Goal: Task Accomplishment & Management: Contribute content

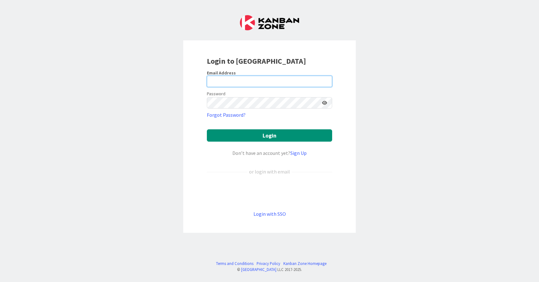
type input "[EMAIL_ADDRESS][DOMAIN_NAME]"
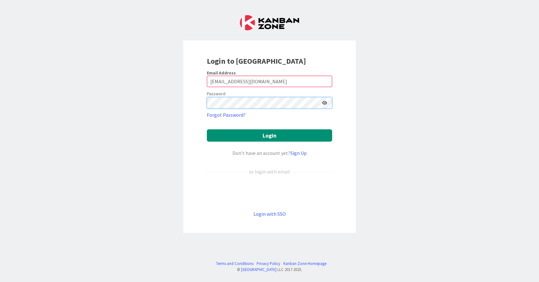
click at [270, 135] on button "Login" at bounding box center [269, 135] width 125 height 12
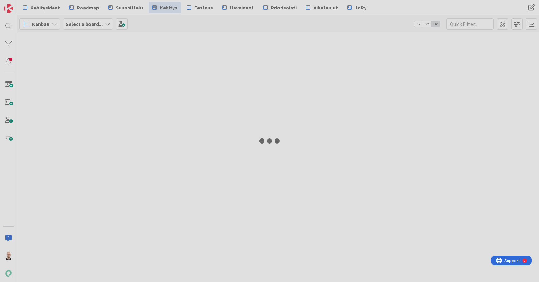
type input "19335"
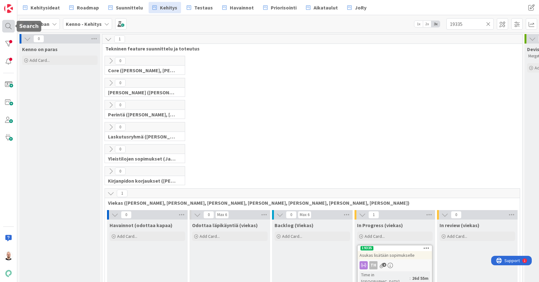
click at [7, 22] on div at bounding box center [8, 26] width 13 height 13
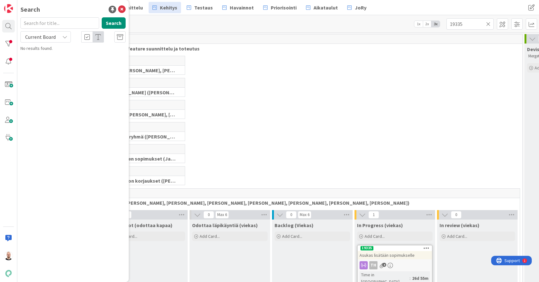
click at [63, 24] on input "text" at bounding box center [59, 22] width 79 height 11
type input "9307"
click at [54, 35] on span "Current Board" at bounding box center [40, 37] width 31 height 6
click at [54, 62] on span "All Boards" at bounding box center [57, 62] width 66 height 9
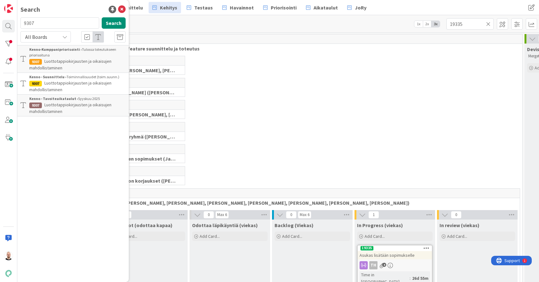
click at [84, 65] on p "Luottotappiokirjausten ja oikaisujen mahdollistaminen" at bounding box center [77, 64] width 96 height 13
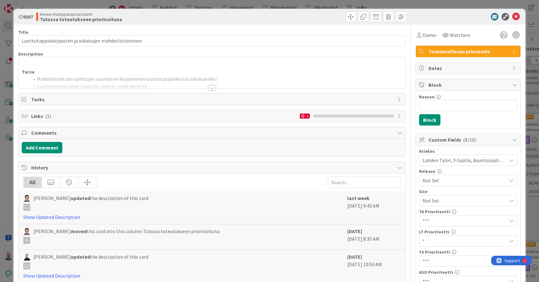
click at [212, 88] on div at bounding box center [211, 87] width 7 height 5
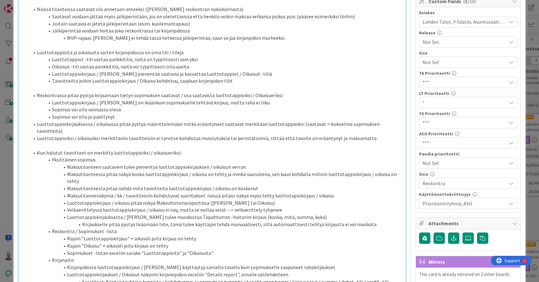
scroll to position [139, 0]
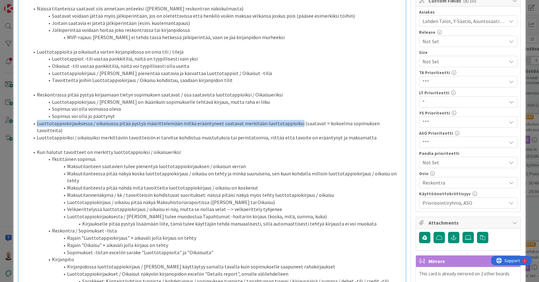
drag, startPoint x: 292, startPoint y: 117, endPoint x: 31, endPoint y: 118, distance: 261.1
click at [31, 120] on li "Luottotappiokirjauksessa / oikaisussa pitää pystyä määrittelemään mitkä eräänty…" at bounding box center [215, 127] width 373 height 14
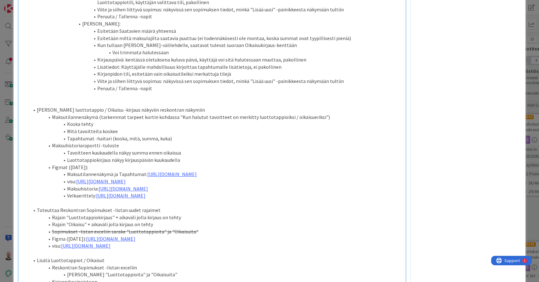
scroll to position [584, 0]
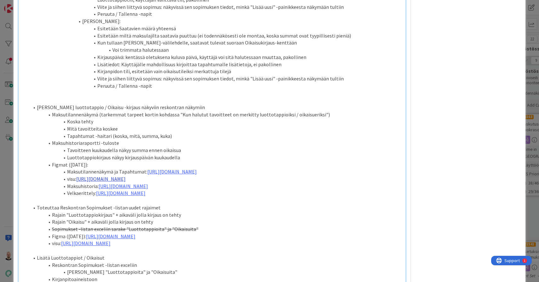
click at [126, 175] on link "[URL][DOMAIN_NAME]" at bounding box center [100, 178] width 49 height 6
click at [182, 154] on link "[URL][DOMAIN_NAME]" at bounding box center [186, 155] width 43 height 8
click at [78, 189] on li "Velkaerittely: [URL][DOMAIN_NAME]" at bounding box center [215, 192] width 373 height 7
click at [160, 168] on link "[URL][DOMAIN_NAME]" at bounding box center [171, 171] width 49 height 6
click at [239, 147] on link "[URL][DOMAIN_NAME]" at bounding box center [255, 148] width 43 height 8
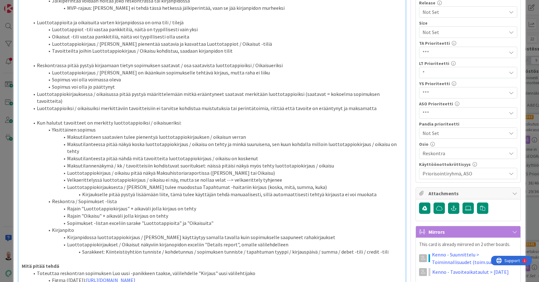
click at [182, 169] on li "Luottotappiokirjaus / oikaisu pitää näkyä Maksuhistoriaraportissa ([PERSON_NAME…" at bounding box center [215, 172] width 373 height 7
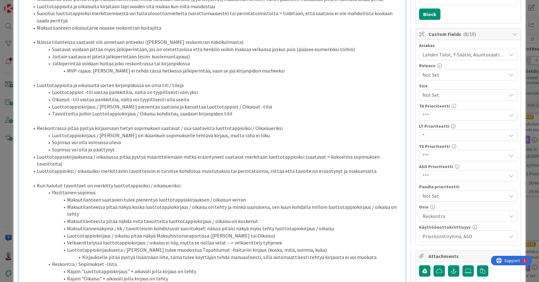
scroll to position [115, 0]
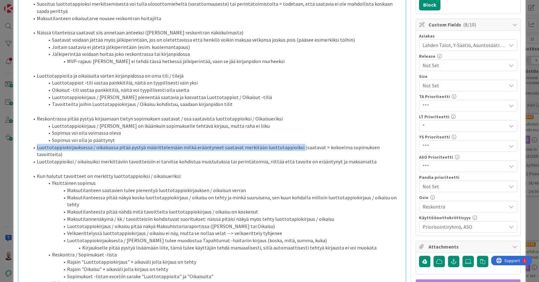
drag, startPoint x: 37, startPoint y: 141, endPoint x: 293, endPoint y: 140, distance: 256.4
click at [293, 144] on li "Luottotappiokirjauksessa / oikaisussa pitää pystyä määrittelemään mitkä eräänty…" at bounding box center [215, 151] width 373 height 14
copy li "Luottotappiokirjauksessa / oikaisussa pitää pystyä määrittelemään mitkä eräänty…"
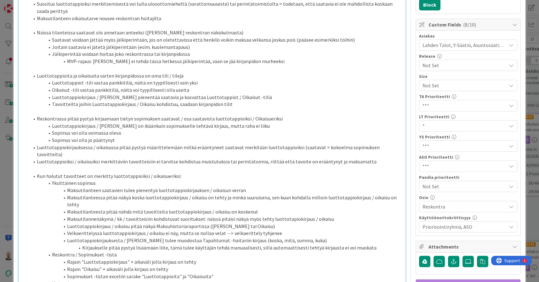
click at [312, 158] on li "Luottotappioiksi / oikaisuiksi merkittäviin tavoitteisiin ei tarvitse kohdistua…" at bounding box center [215, 161] width 373 height 7
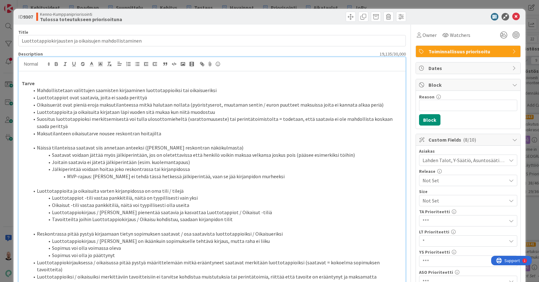
scroll to position [0, 0]
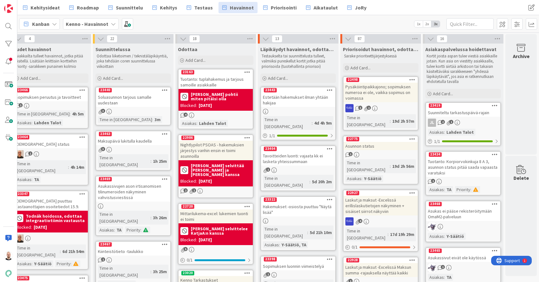
scroll to position [0, 9]
click at [289, 81] on div "Add Card..." at bounding box center [298, 77] width 76 height 9
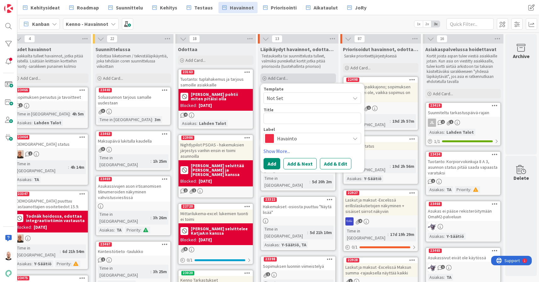
type textarea "x"
type textarea "A"
type textarea "x"
type textarea "Al"
type textarea "x"
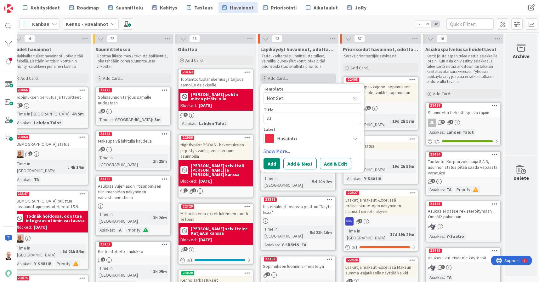
type textarea "Ale"
type textarea "x"
type textarea "Alen"
type textarea "x"
type textarea "Alenn"
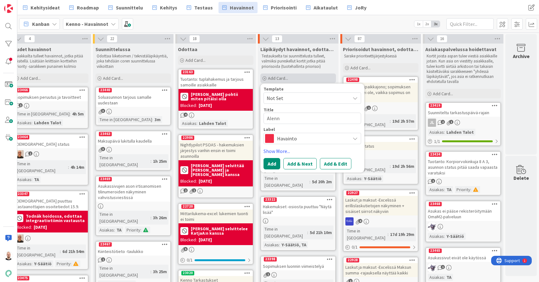
type textarea "x"
type textarea "Alennu"
type textarea "x"
type textarea "Alennus"
type textarea "x"
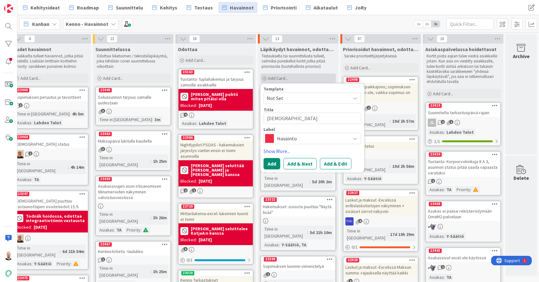
type textarea "Alennus/"
type textarea "x"
type textarea "Alennus/h"
type textarea "x"
type textarea "Alennus/hy"
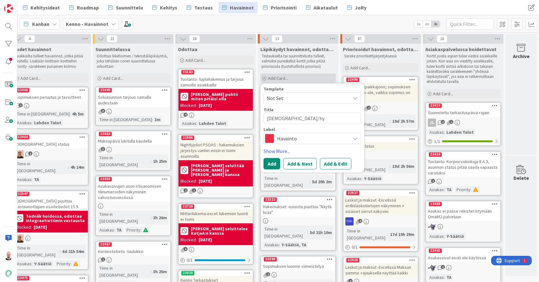
type textarea "x"
type textarea "Alennus/hyv"
type textarea "x"
type textarea "Alennus/hyvi"
type textarea "x"
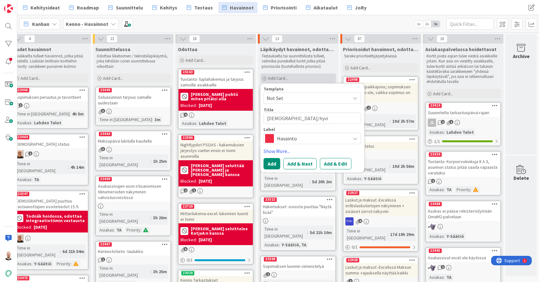
type textarea "Alennus/hyvit"
type textarea "x"
type textarea "Alennus/hyvity"
type textarea "x"
type textarea "Alennus/hyvitys"
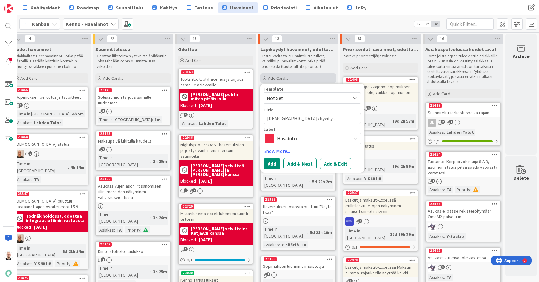
type textarea "x"
type textarea "Alennus/hyvitys/"
type textarea "x"
type textarea "Alennus/hyvitys/l"
type textarea "x"
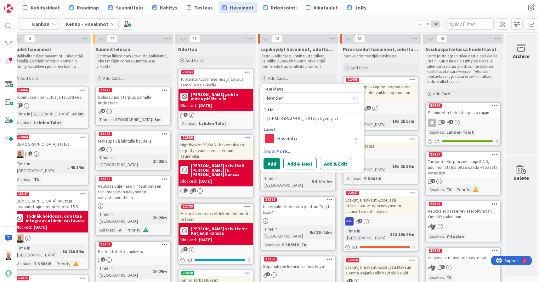
type textarea "Alennus/hyvitys/lu"
type textarea "x"
type textarea "Alennus/hyvitys/luo"
type textarea "x"
type textarea "Alennus/hyvitys/luot"
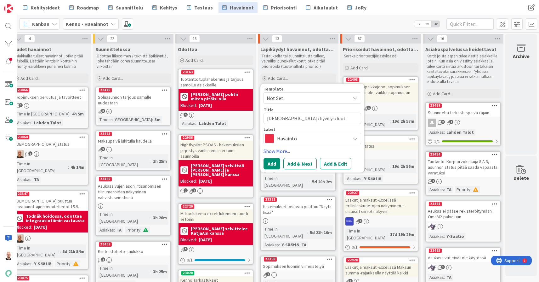
type textarea "x"
type textarea "Alennus/hyvitys/luott"
type textarea "x"
type textarea "Alennus/hyvitys/luotto"
type textarea "x"
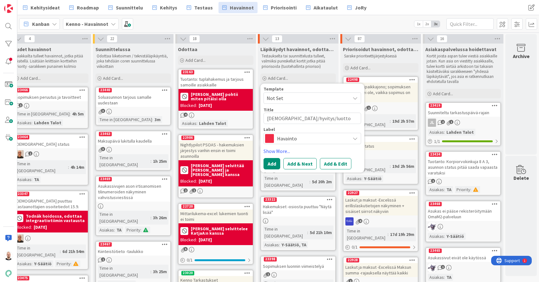
type textarea "Alennus/hyvitys/luottot"
type textarea "x"
type textarea "Alennus/hyvitys/luottota"
type textarea "x"
type textarea "Alennus/hyvitys/luottotap"
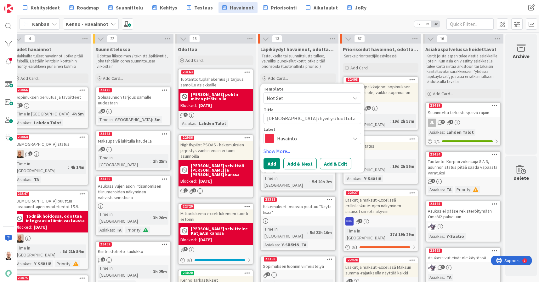
type textarea "x"
type textarea "Alennus/hyvitys/luottotapp"
type textarea "x"
type textarea "Alennus/hyvitys/luottotappi"
type textarea "x"
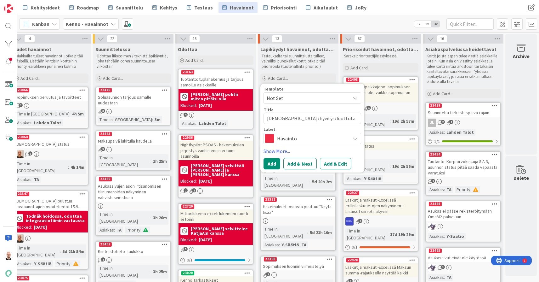
type textarea "Alennus/hyvitys/luottotappio"
type textarea "x"
type textarea "Alennus/hyvitys/luottotappio/"
type textarea "x"
type textarea "Alennus/hyvitys/luottotappio/o"
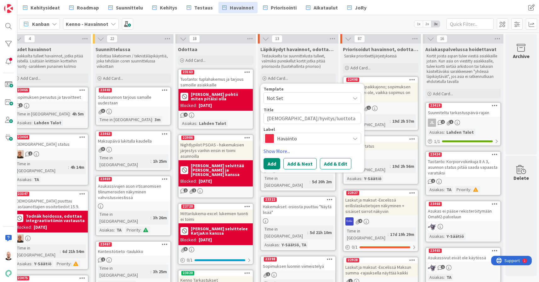
type textarea "x"
type textarea "Alennus/hyvitys/luottotappio/oi"
type textarea "x"
type textarea "Alennus/hyvitys/luottotappio/oik"
type textarea "x"
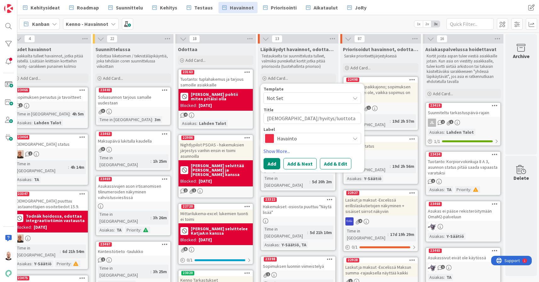
type textarea "Alennus/hyvitys/luottotappio/oike"
type textarea "x"
type textarea "Alennus/hyvitys/luottotappio/oikei"
type textarea "x"
type textarea "Alennus/hyvitys/luottotappio/oike"
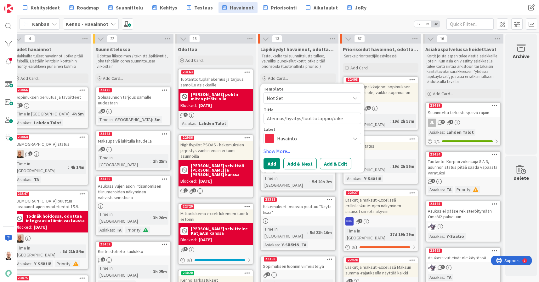
type textarea "x"
type textarea "Alennus/hyvitys/luottotappio/oik"
type textarea "x"
type textarea "Alennus/hyvitys/luottotappio/oika"
type textarea "x"
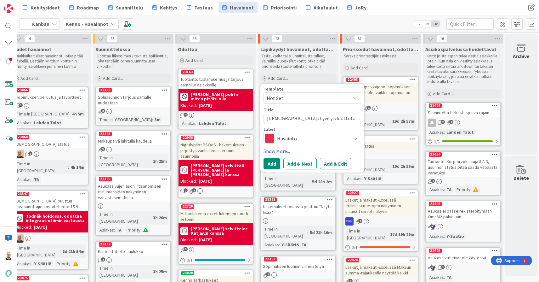
type textarea "Alennus/hyvitys/luottotappio/oikai"
type textarea "x"
type textarea "Alennus/hyvitys/luottotappio/oikais"
type textarea "x"
type textarea "Alennus/hyvitys/luottotappio/oikaisu"
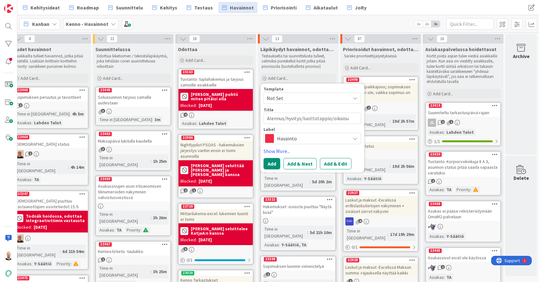
type textarea "x"
type textarea "Alennus/hyvitys/luottotappio/oikaisu"
type textarea "x"
type textarea "Alennus/hyvitys/luottotappio/oikaisu t"
type textarea "x"
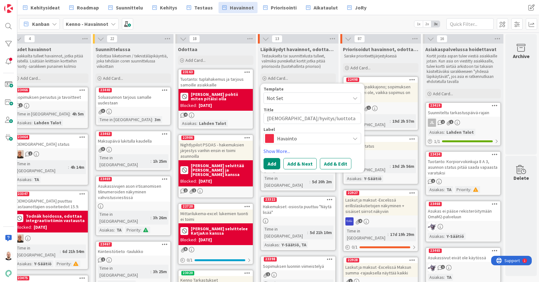
type textarea "Alennus/hyvitys/luottotappio/oikaisu ty"
type textarea "x"
type textarea "Alennus/hyvitys/luottotappio/oikaisu tyy"
type textarea "x"
type textarea "Alennus/hyvitys/luottotappio/oikaisu tyyl"
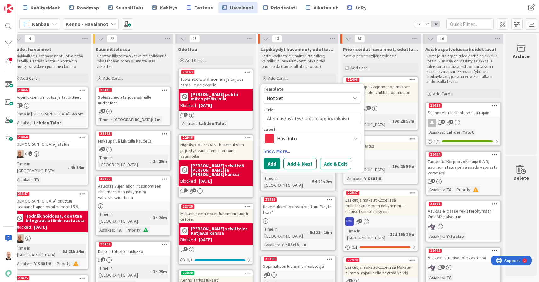
type textarea "x"
type textarea "Alennus/hyvitys/luottotappio/oikaisu tyyli"
click at [322, 168] on button "Add & Edit" at bounding box center [335, 163] width 31 height 11
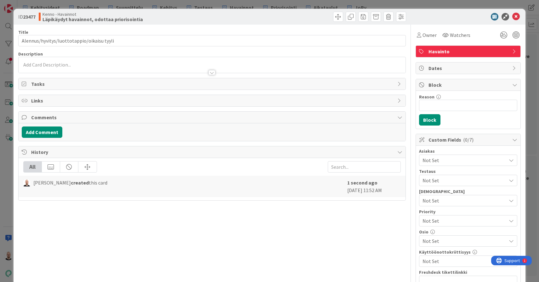
click at [151, 62] on div at bounding box center [212, 65] width 387 height 16
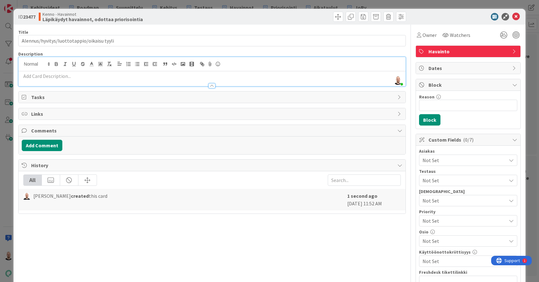
paste div
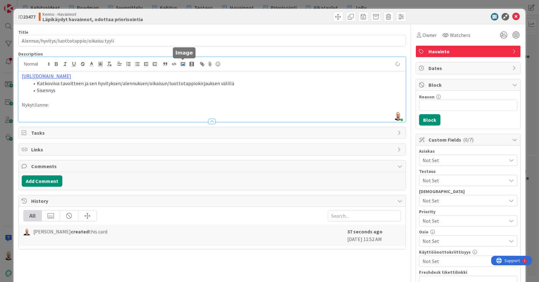
click at [183, 62] on rect "button" at bounding box center [183, 63] width 4 height 3
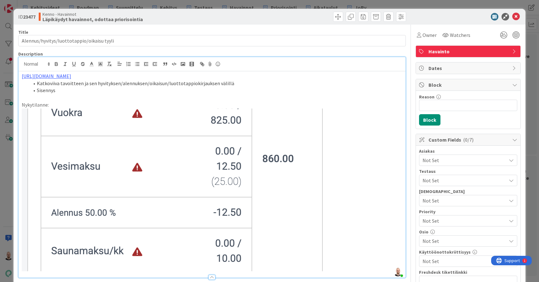
click at [62, 108] on p "Nykytilanne:" at bounding box center [212, 104] width 381 height 7
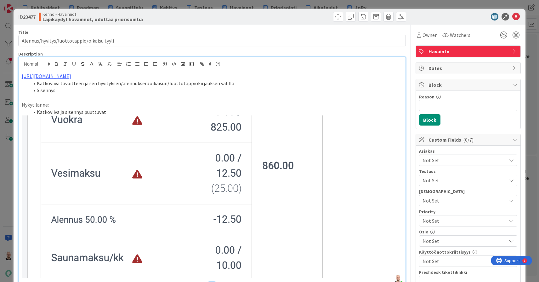
click at [20, 74] on div "https://www.figma.com/proto/s06ePFuGvSFkRRSBp8p43G/Reskontra?node-id=27527-1749…" at bounding box center [212, 177] width 387 height 213
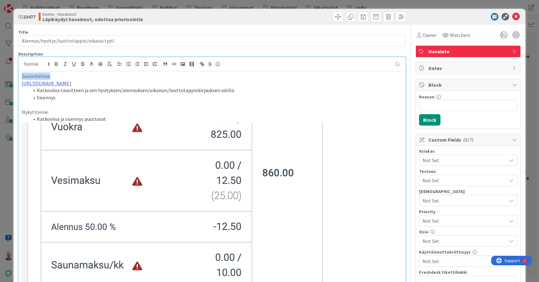
drag, startPoint x: 55, startPoint y: 78, endPoint x: 17, endPoint y: 75, distance: 38.6
click at [17, 75] on div "ID 23477 Kenno - Havainnot Läpikäydyt havainnot, odottaa priorisointia Title 42…" at bounding box center [270, 237] width 512 height 456
click at [56, 64] on icon "button" at bounding box center [56, 65] width 3 height 2
drag, startPoint x: 54, startPoint y: 117, endPoint x: 9, endPoint y: 117, distance: 44.7
click at [9, 117] on div "ID 23477 Kenno - Havainnot Läpikäydyt havainnot, odottaa priorisointia Title 42…" at bounding box center [269, 141] width 539 height 282
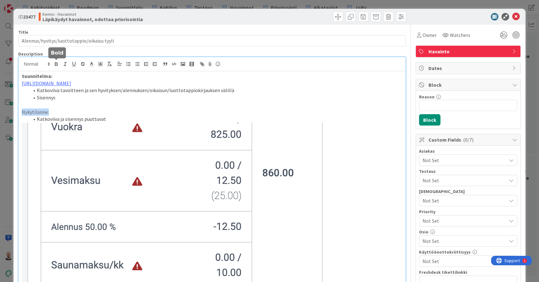
click at [58, 62] on icon "button" at bounding box center [57, 64] width 6 height 6
click at [63, 116] on p "Nykytilanne:" at bounding box center [212, 111] width 381 height 7
